Goal: Use online tool/utility: Utilize a website feature to perform a specific function

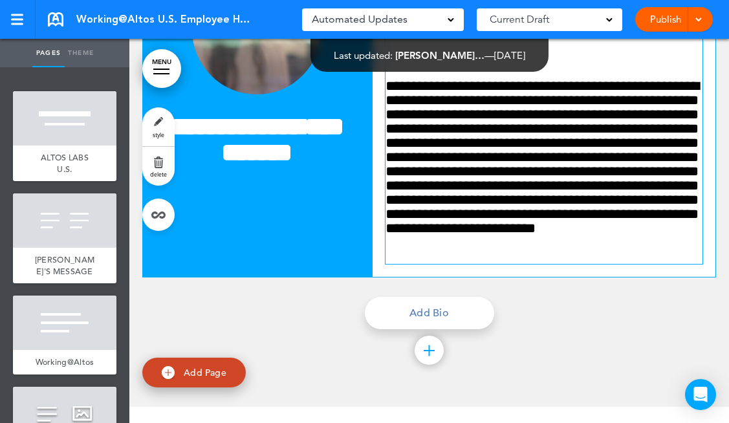
scroll to position [11673, 0]
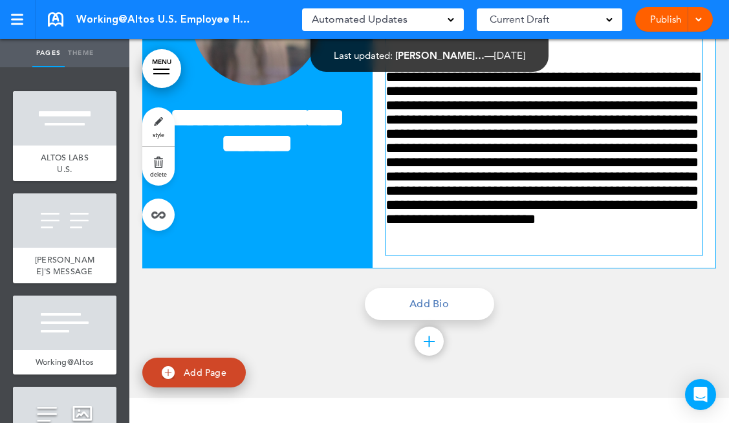
click at [549, 255] on div "**********" at bounding box center [544, 162] width 317 height 185
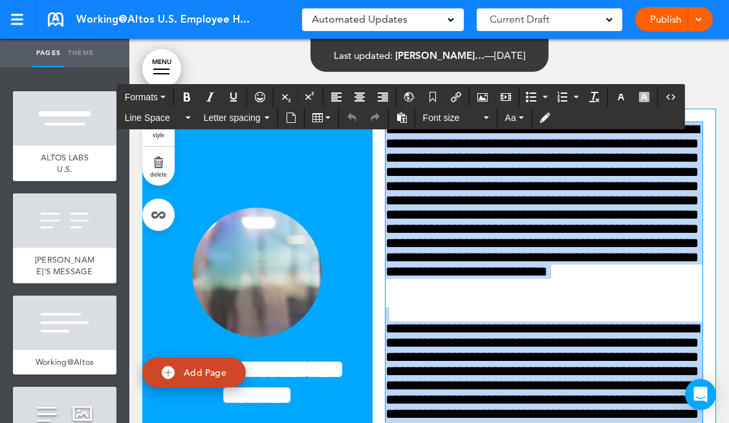
drag, startPoint x: 555, startPoint y: 388, endPoint x: 348, endPoint y: 36, distance: 409.0
click at [348, 36] on body "Checking url availability This handbook Preview Settings Signatures Collaborato…" at bounding box center [364, 211] width 729 height 423
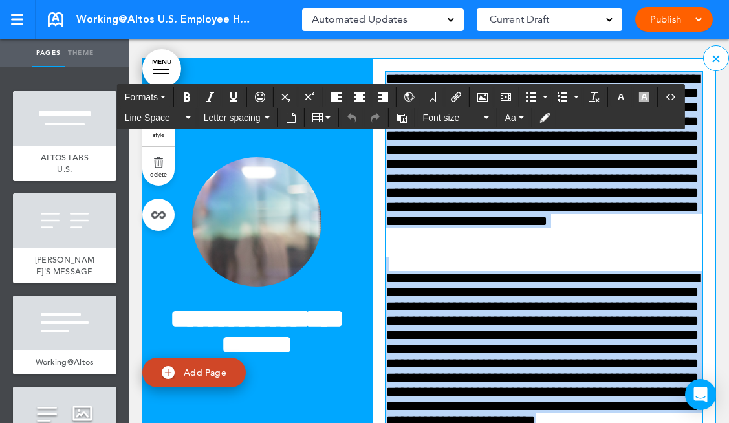
scroll to position [11474, 0]
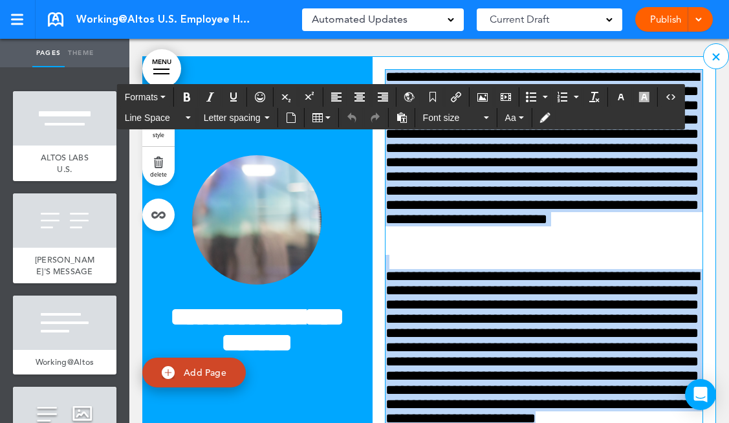
paste div
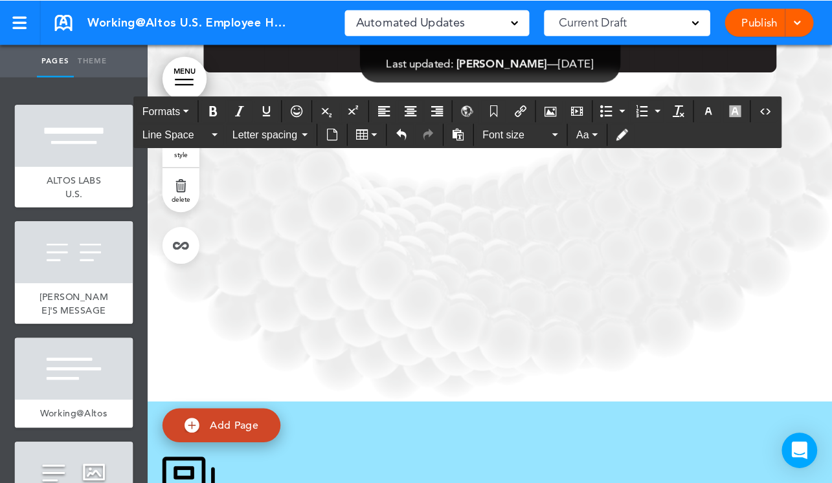
scroll to position [47258, 0]
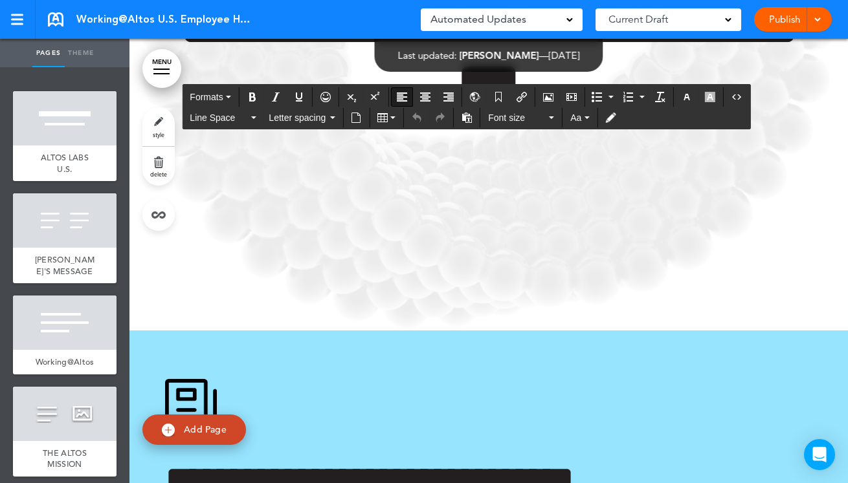
scroll to position [44871, 0]
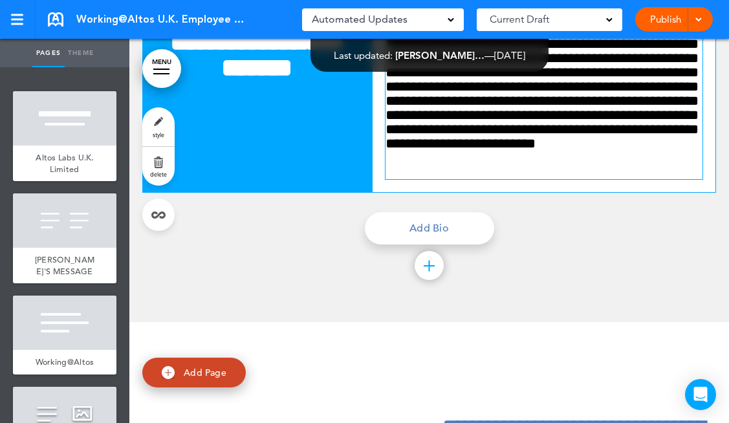
scroll to position [10184, 0]
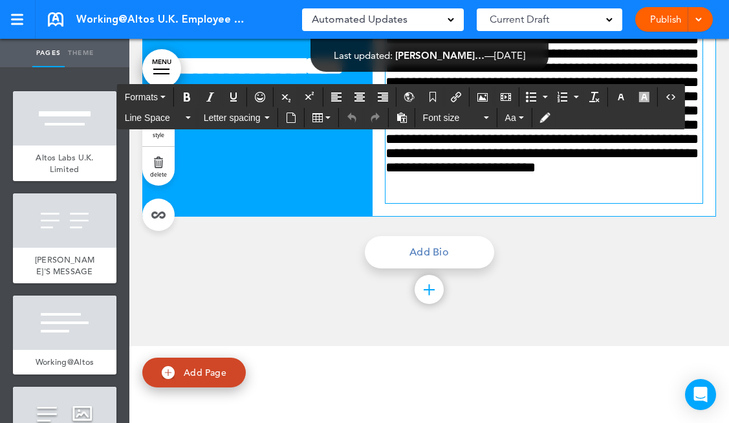
click at [553, 203] on div "**********" at bounding box center [544, 110] width 317 height 185
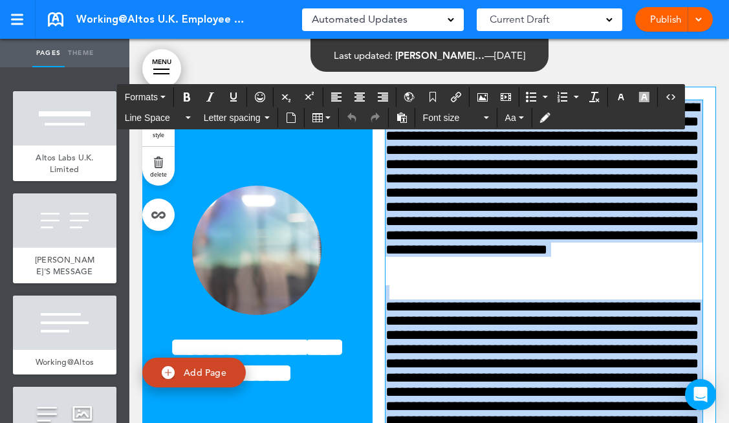
scroll to position [9553, 0]
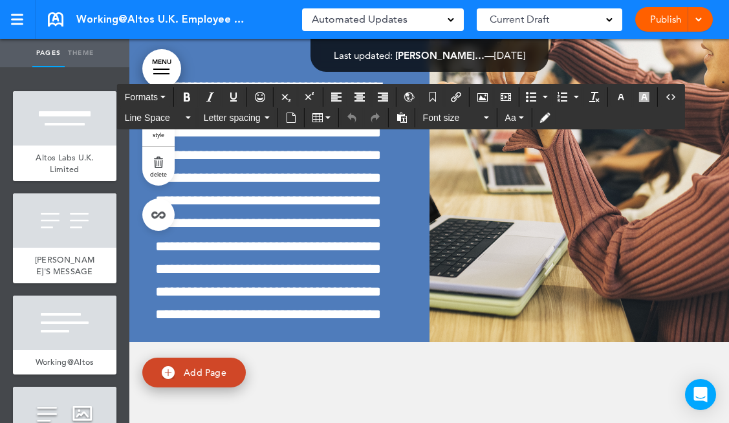
drag, startPoint x: 553, startPoint y: 357, endPoint x: 318, endPoint y: 27, distance: 404.8
click at [318, 27] on body "Checking url availability This handbook [GEOGRAPHIC_DATA] Settings Signatures C…" at bounding box center [364, 211] width 729 height 423
click at [318, 27] on span "Automated Updates" at bounding box center [360, 19] width 96 height 18
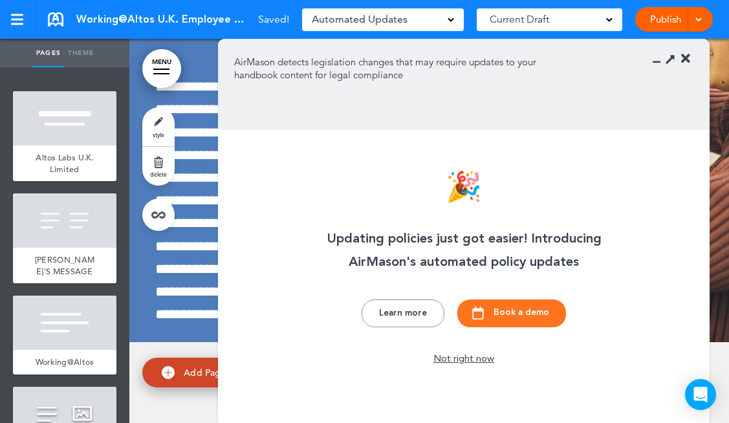
click at [686, 60] on icon at bounding box center [686, 58] width 9 height 13
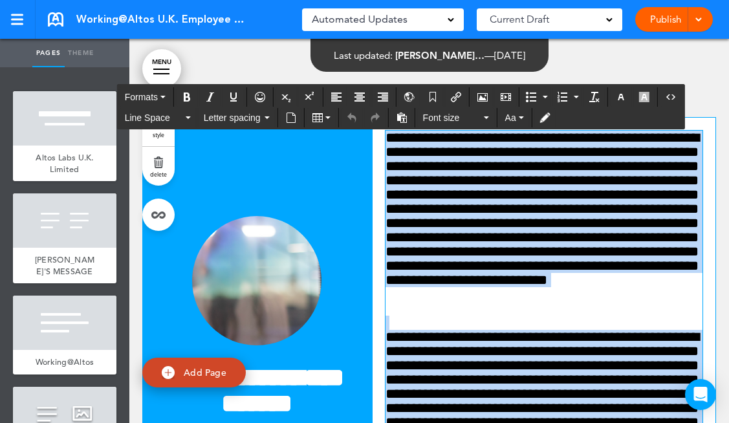
scroll to position [9755, 0]
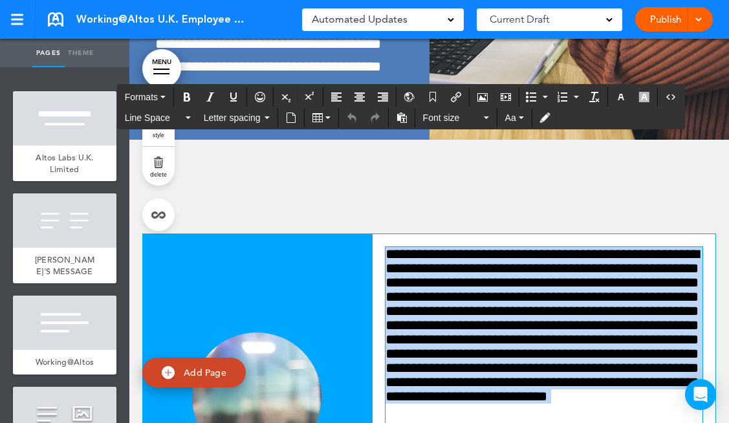
drag, startPoint x: 560, startPoint y: 319, endPoint x: 382, endPoint y: 394, distance: 193.2
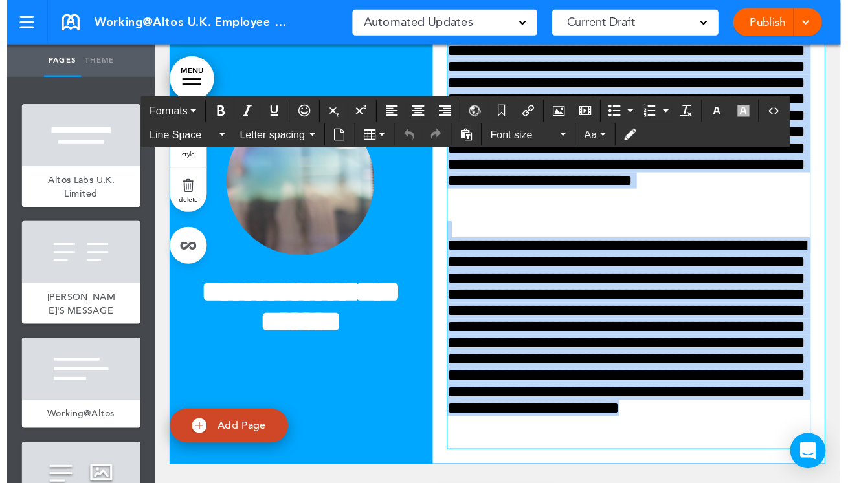
scroll to position [9995, 0]
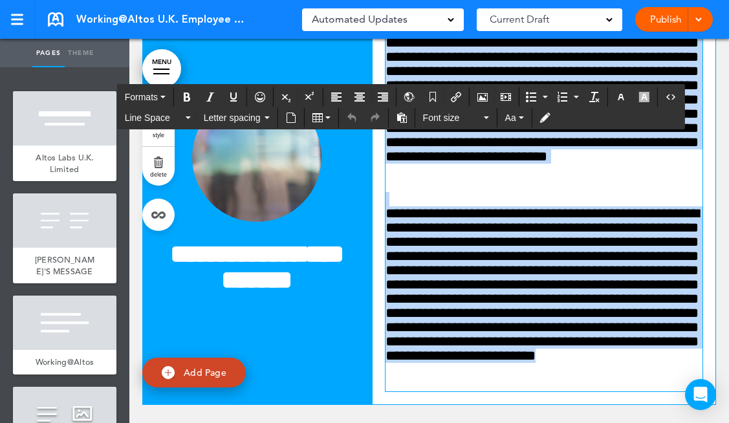
paste div
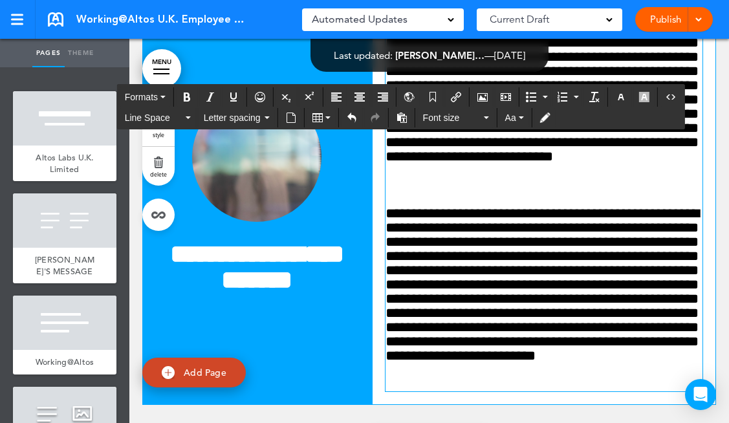
click at [351, 145] on div "**********" at bounding box center [429, 217] width 574 height 635
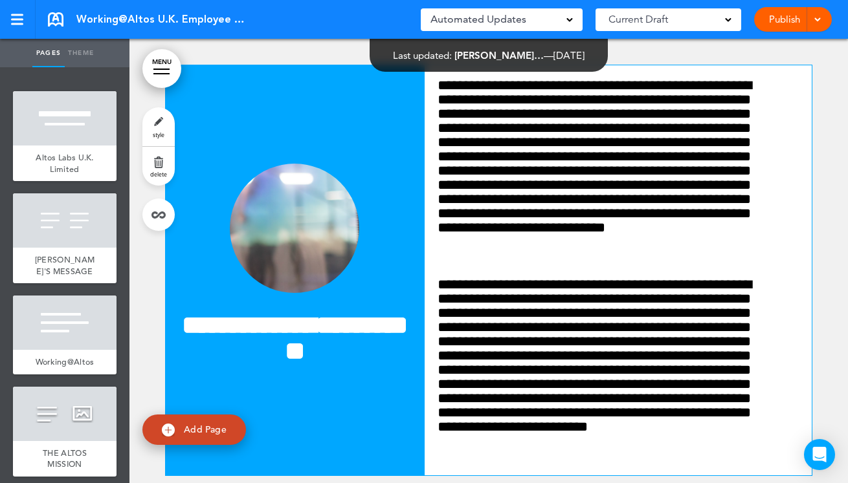
scroll to position [9727, 0]
